Goal: Transaction & Acquisition: Download file/media

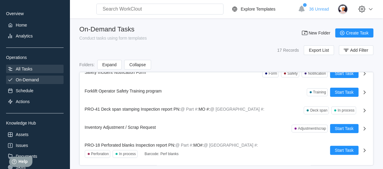
scroll to position [61, 0]
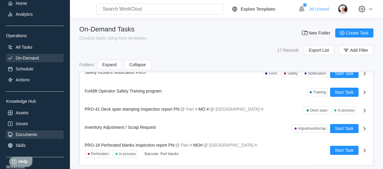
click at [31, 131] on div "Documents" at bounding box center [35, 135] width 58 height 8
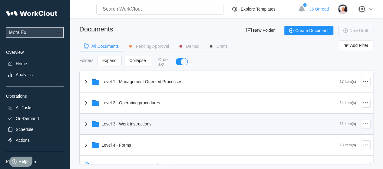
click at [121, 121] on div "Level 3 - Work instructions" at bounding box center [210, 124] width 257 height 16
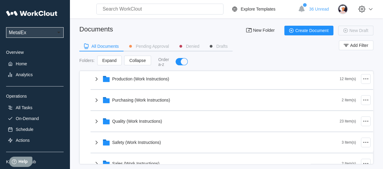
scroll to position [151, 0]
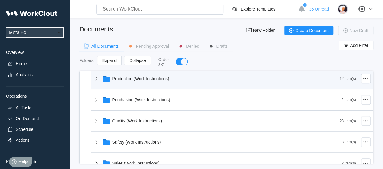
click at [142, 75] on div "Production (Work Instructions)" at bounding box center [216, 79] width 247 height 16
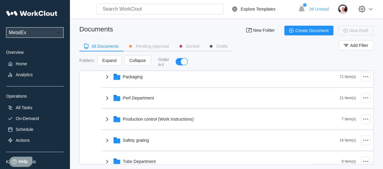
scroll to position [273, 0]
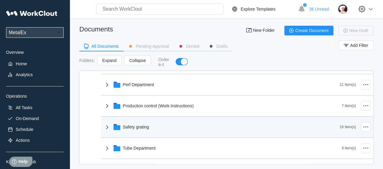
click at [137, 124] on div "Safety grating" at bounding box center [222, 127] width 236 height 16
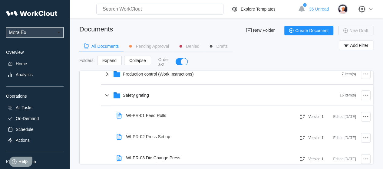
scroll to position [303, 0]
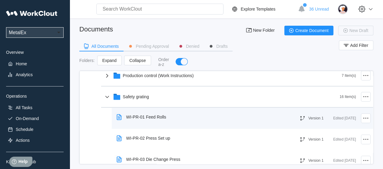
drag, startPoint x: 179, startPoint y: 117, endPoint x: 161, endPoint y: 115, distance: 18.0
drag, startPoint x: 161, startPoint y: 115, endPoint x: 359, endPoint y: 116, distance: 197.8
click at [362, 116] on icon at bounding box center [365, 118] width 7 height 7
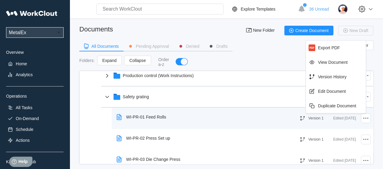
click at [143, 118] on div "WI-PR-01 Feed Rolls" at bounding box center [146, 117] width 40 height 5
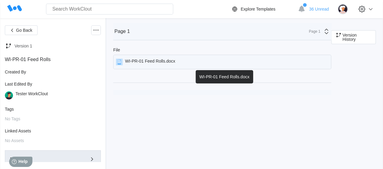
drag, startPoint x: 168, startPoint y: 59, endPoint x: 162, endPoint y: 61, distance: 6.2
click at [162, 61] on div "WI-PR-01 Feed Rolls.docx" at bounding box center [150, 62] width 50 height 7
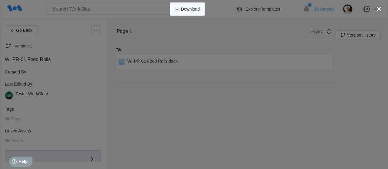
click at [192, 11] on span "Download" at bounding box center [190, 9] width 19 height 4
click at [382, 9] on icon "button" at bounding box center [378, 9] width 8 height 8
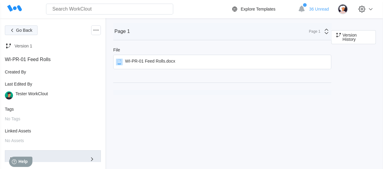
click at [14, 26] on button "Go Back" at bounding box center [21, 30] width 33 height 10
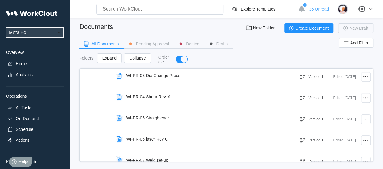
scroll to position [7, 5]
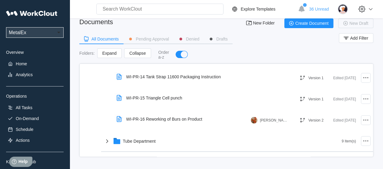
drag, startPoint x: 159, startPoint y: 75, endPoint x: 285, endPoint y: 232, distance: 201.0
click at [285, 162] on html "MetalEx National Metalwares UPG Enterprises Overview Home Analytics Operations …" at bounding box center [191, 77] width 383 height 169
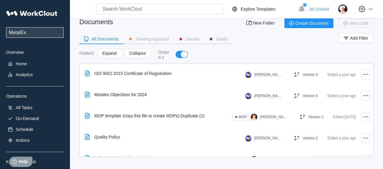
scroll to position [933, 0]
drag, startPoint x: 155, startPoint y: 105, endPoint x: 261, endPoint y: 234, distance: 167.2
click at [261, 162] on html "MetalEx National Metalwares UPG Enterprises Overview Home Analytics Operations …" at bounding box center [191, 77] width 383 height 169
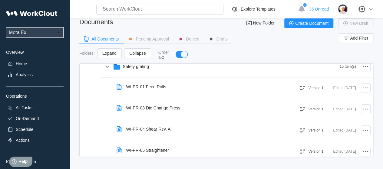
scroll to position [327, 0]
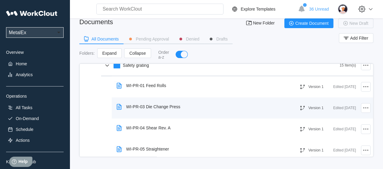
click at [361, 106] on div "WI-PR-03 Die Change Press Version 1 Edited [DATE]" at bounding box center [242, 108] width 261 height 21
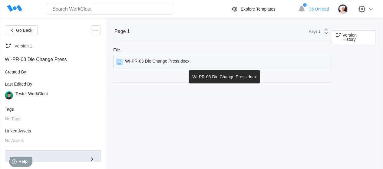
click at [174, 61] on div "WI-PR-03 Die Change Press.docx" at bounding box center [157, 62] width 64 height 7
